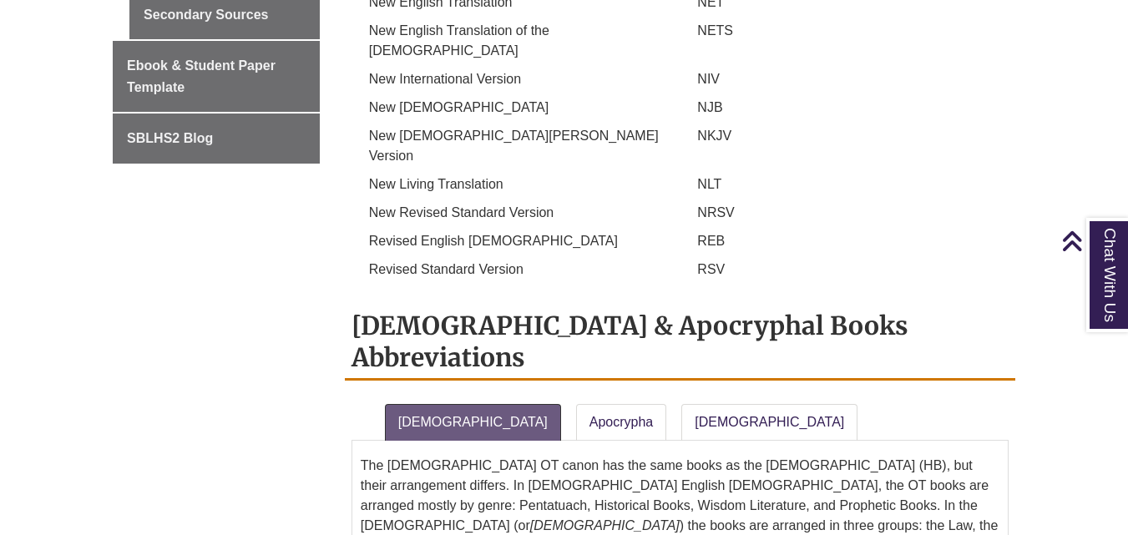
scroll to position [1254, 0]
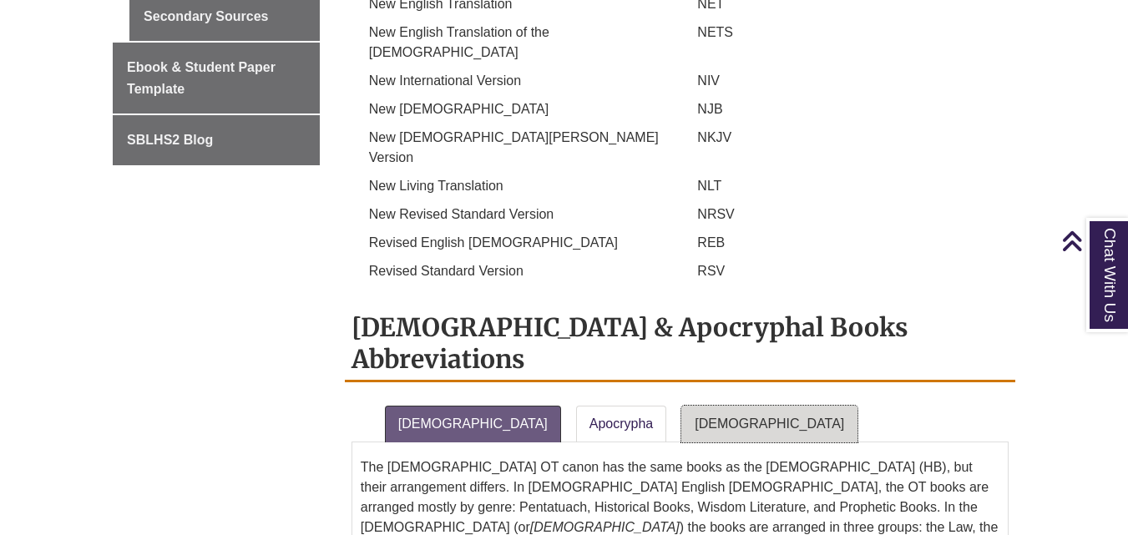
click at [681, 406] on link "[DEMOGRAPHIC_DATA]" at bounding box center [769, 424] width 176 height 37
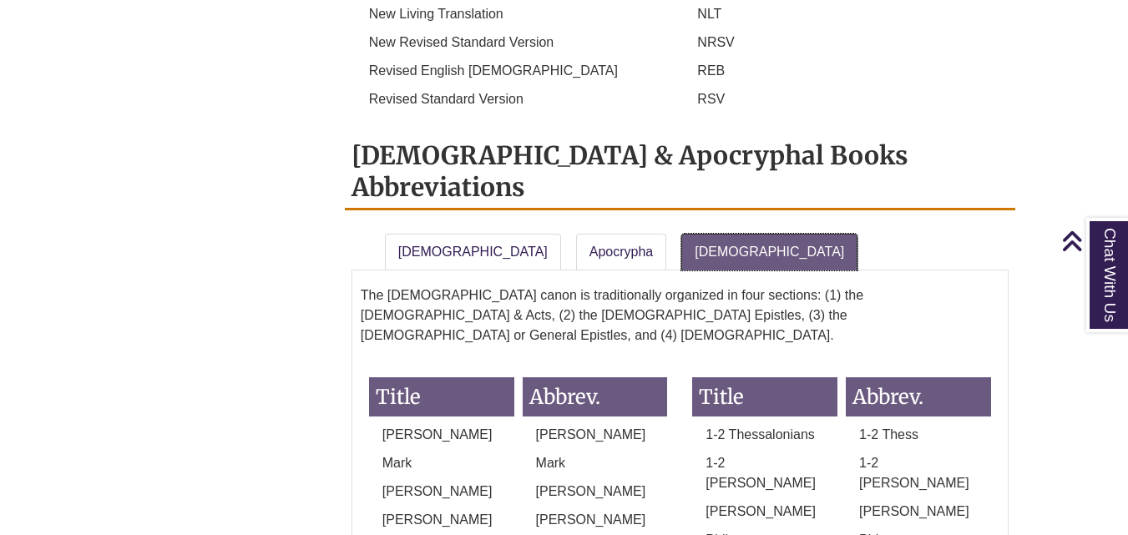
scroll to position [1426, 0]
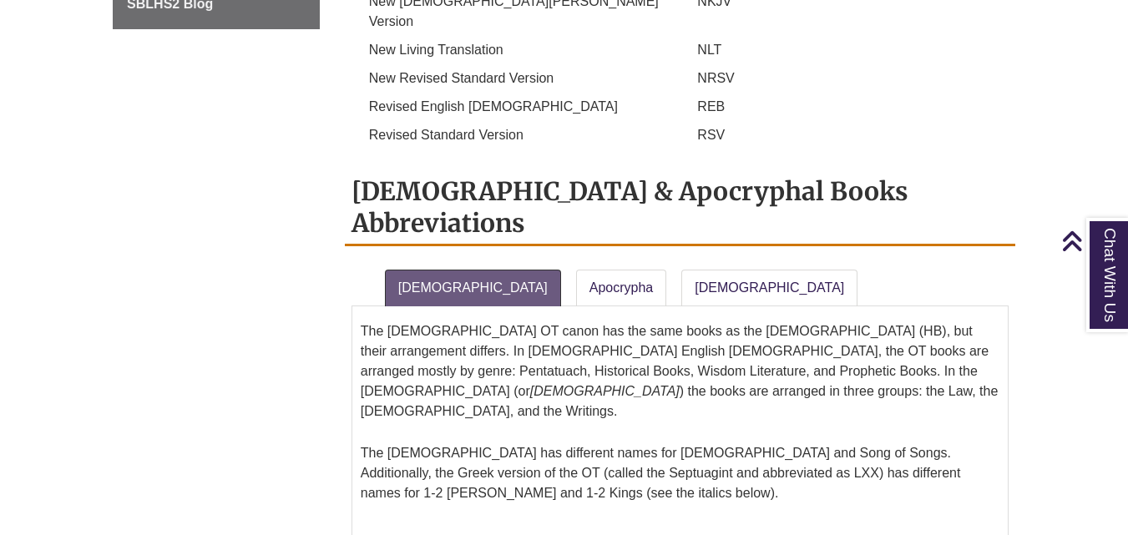
scroll to position [1391, 0]
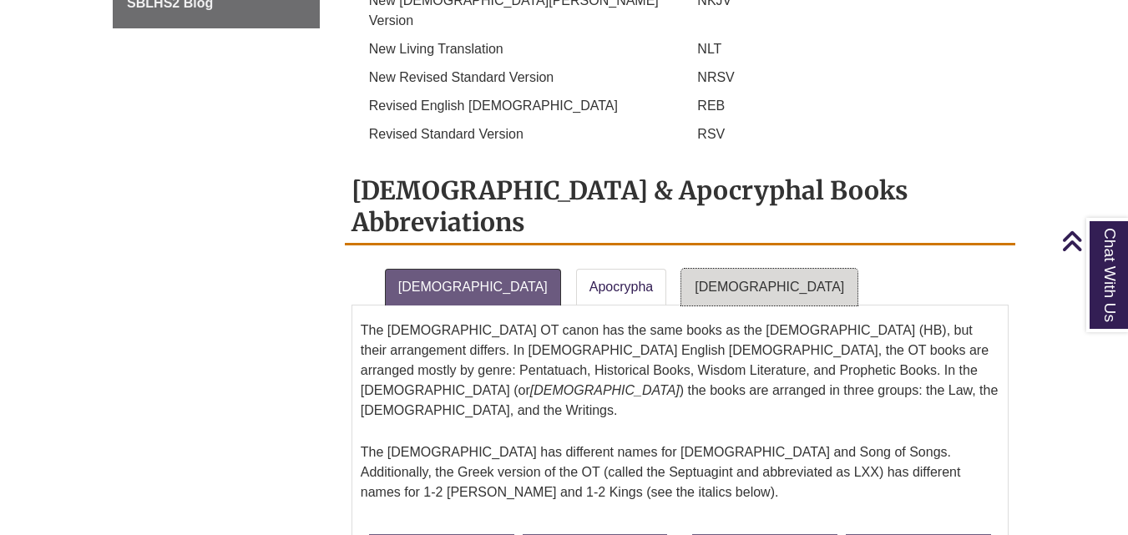
click at [681, 269] on link "[DEMOGRAPHIC_DATA]" at bounding box center [769, 287] width 176 height 37
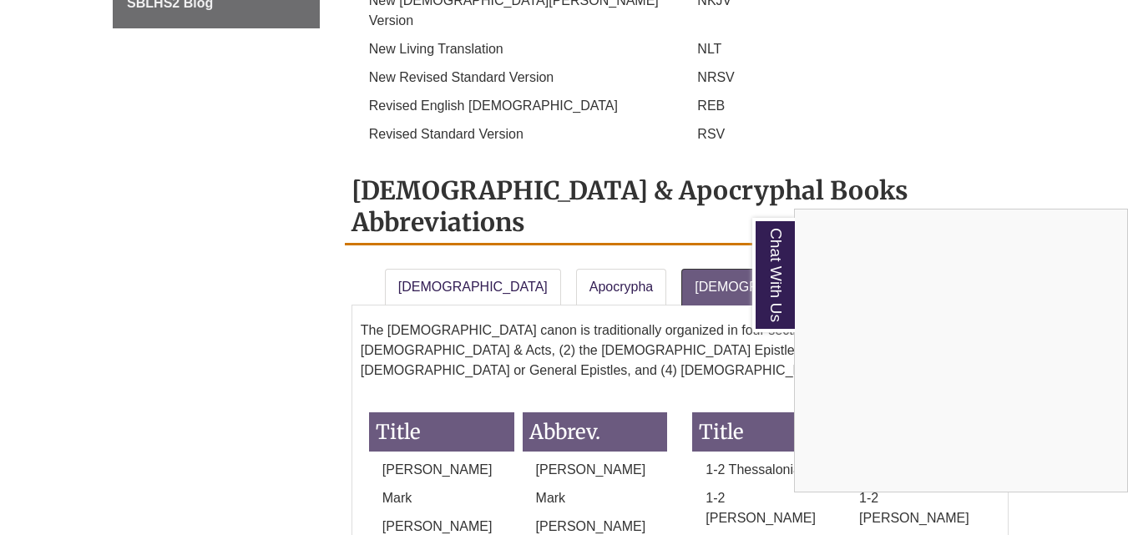
click at [427, 39] on div "Chat With Us" at bounding box center [564, 267] width 1128 height 535
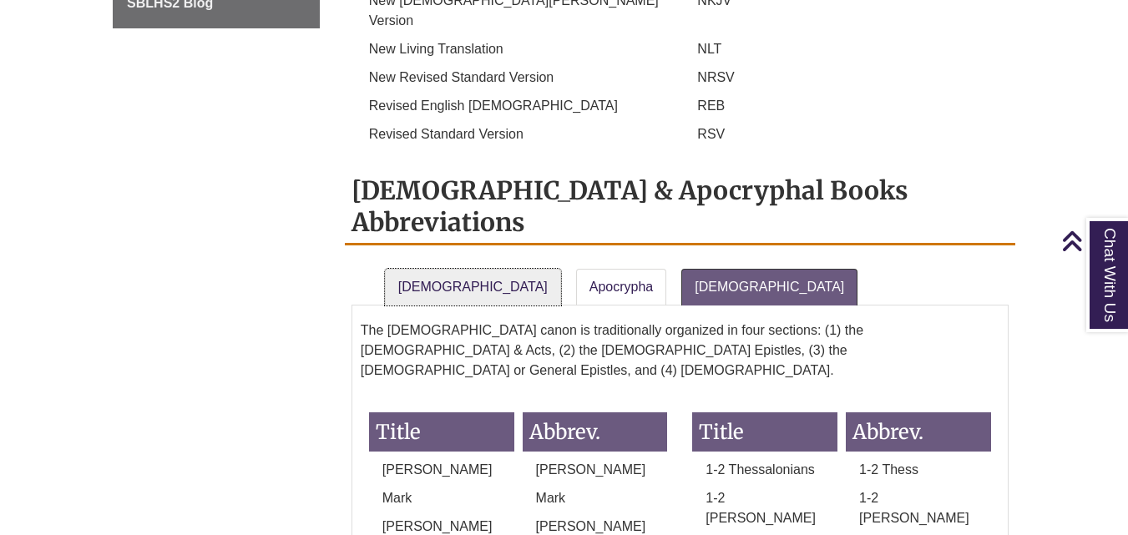
click at [427, 269] on link "[DEMOGRAPHIC_DATA]" at bounding box center [473, 287] width 176 height 37
